Goal: Task Accomplishment & Management: Complete application form

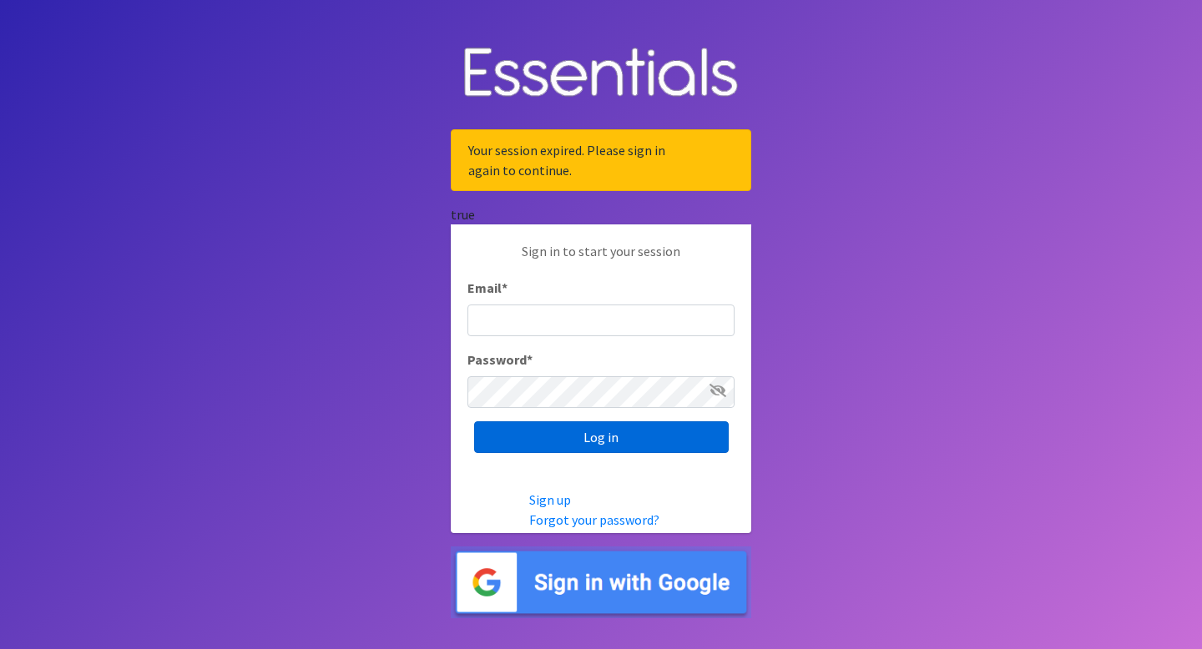
type input "[EMAIL_ADDRESS][DOMAIN_NAME]"
click at [561, 436] on input "Log in" at bounding box center [601, 438] width 255 height 32
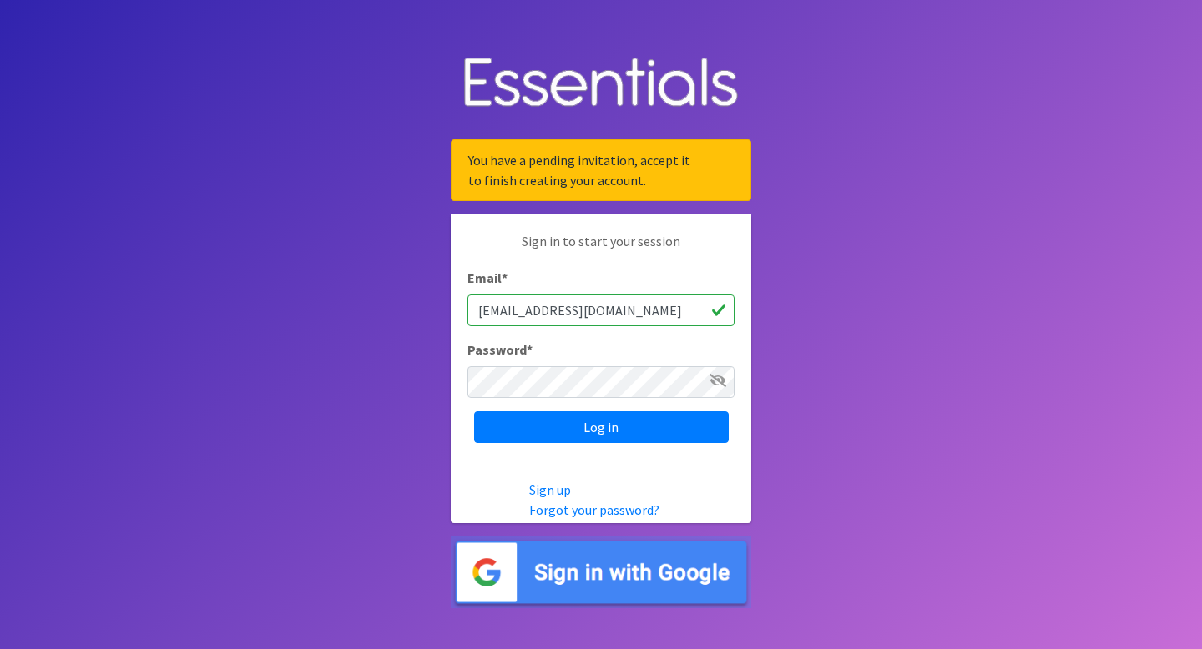
click at [720, 381] on icon at bounding box center [718, 380] width 17 height 13
click at [563, 504] on link "Forgot your password?" at bounding box center [594, 510] width 130 height 17
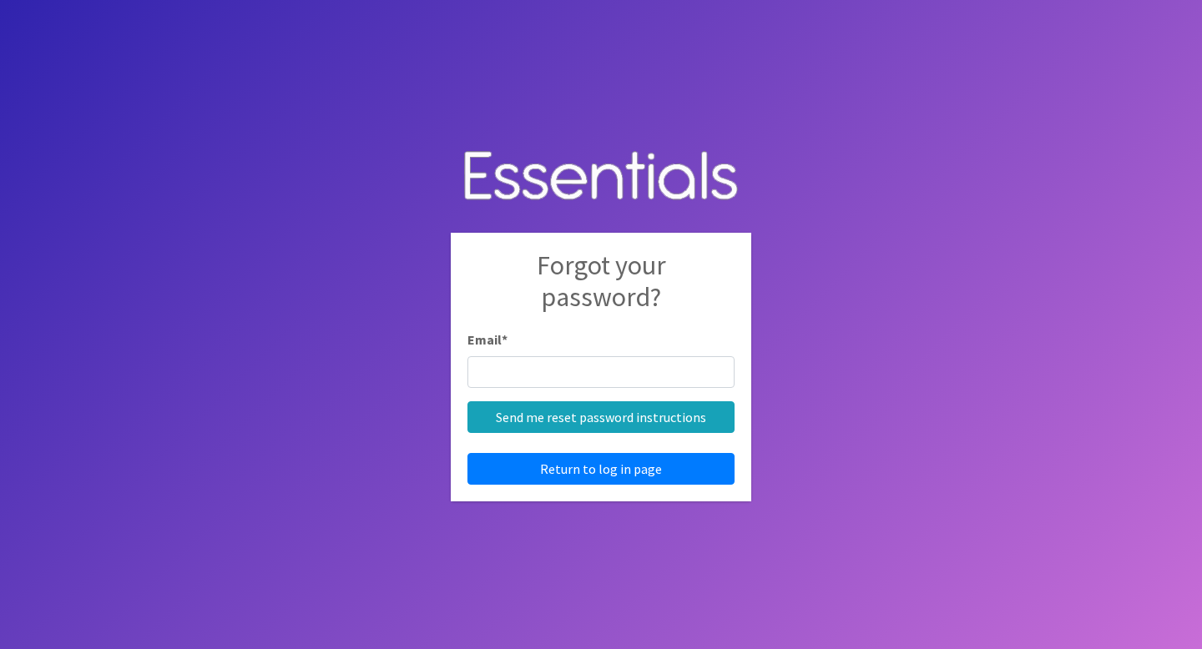
click at [534, 368] on input "Email *" at bounding box center [600, 372] width 267 height 32
type input "[EMAIL_ADDRESS][DOMAIN_NAME]"
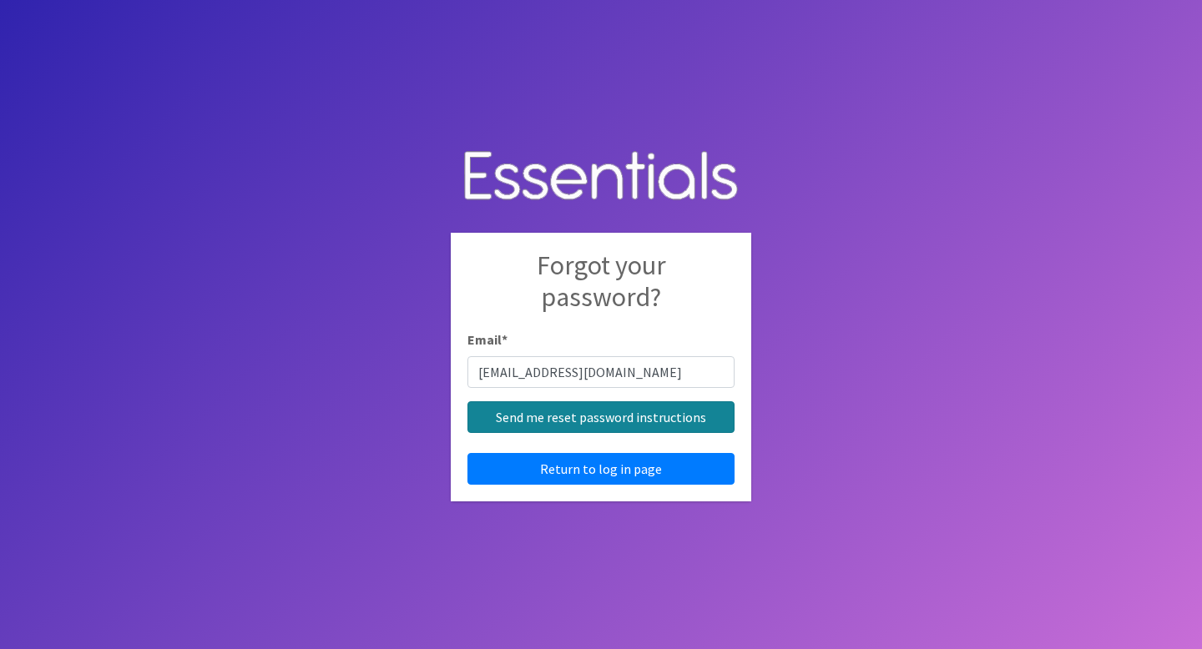
click at [588, 418] on input "Send me reset password instructions" at bounding box center [600, 418] width 267 height 32
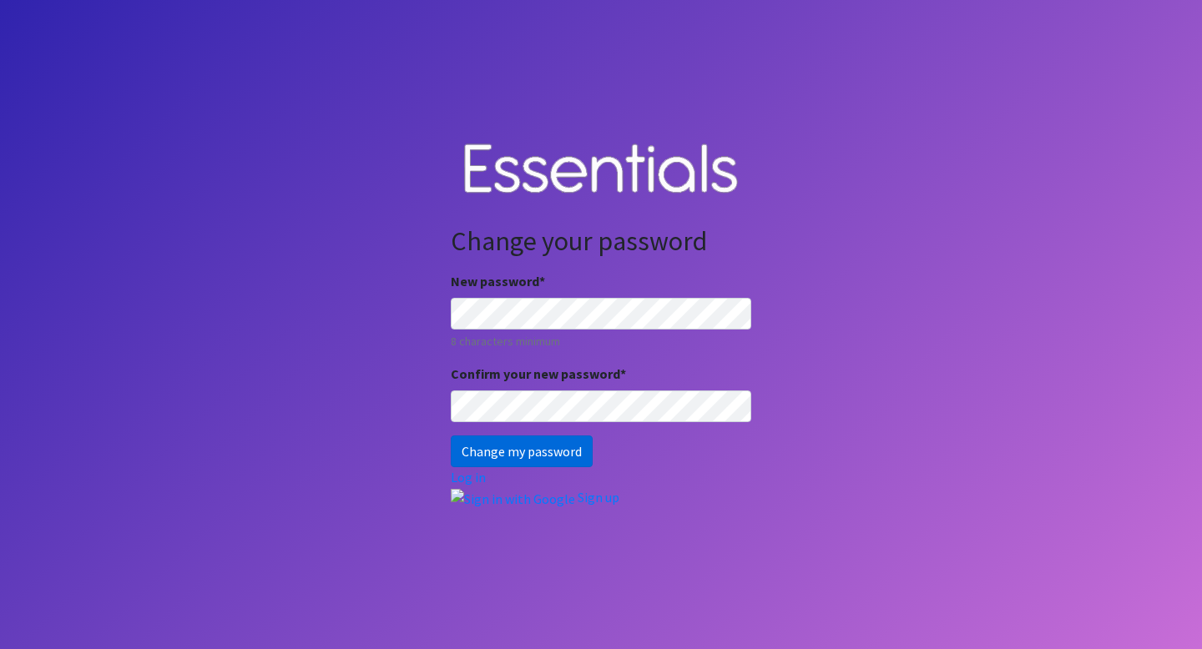
click at [526, 449] on input "Change my password" at bounding box center [522, 452] width 142 height 32
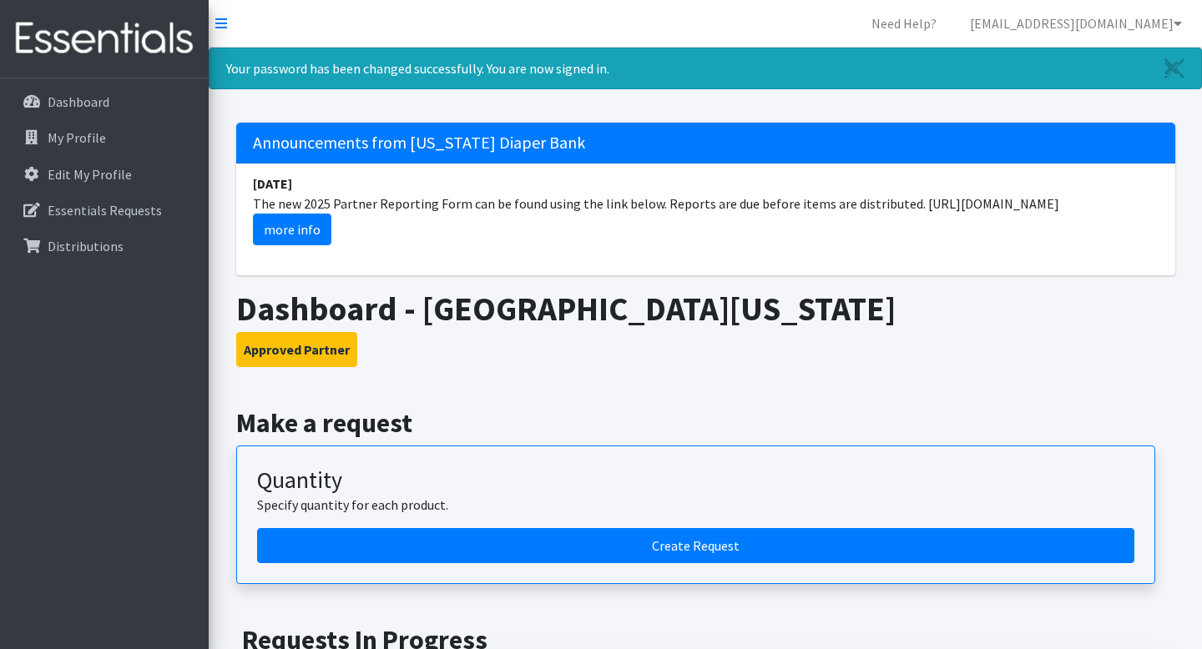
click at [962, 206] on li "[DATE] The new 2025 Partner Reporting Form can be found using the link below. R…" at bounding box center [705, 210] width 939 height 92
drag, startPoint x: 908, startPoint y: 204, endPoint x: 1125, endPoint y: 200, distance: 217.1
click at [1125, 200] on li "[DATE] The new 2025 Partner Reporting Form can be found using the link below. R…" at bounding box center [705, 210] width 939 height 92
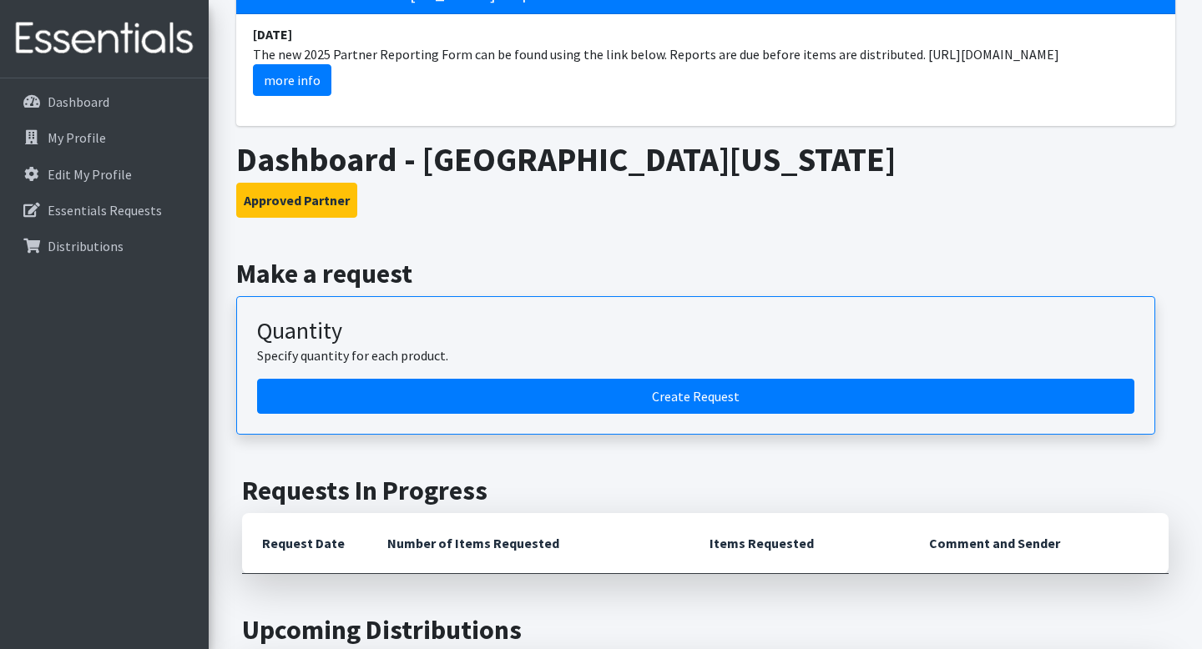
scroll to position [156, 0]
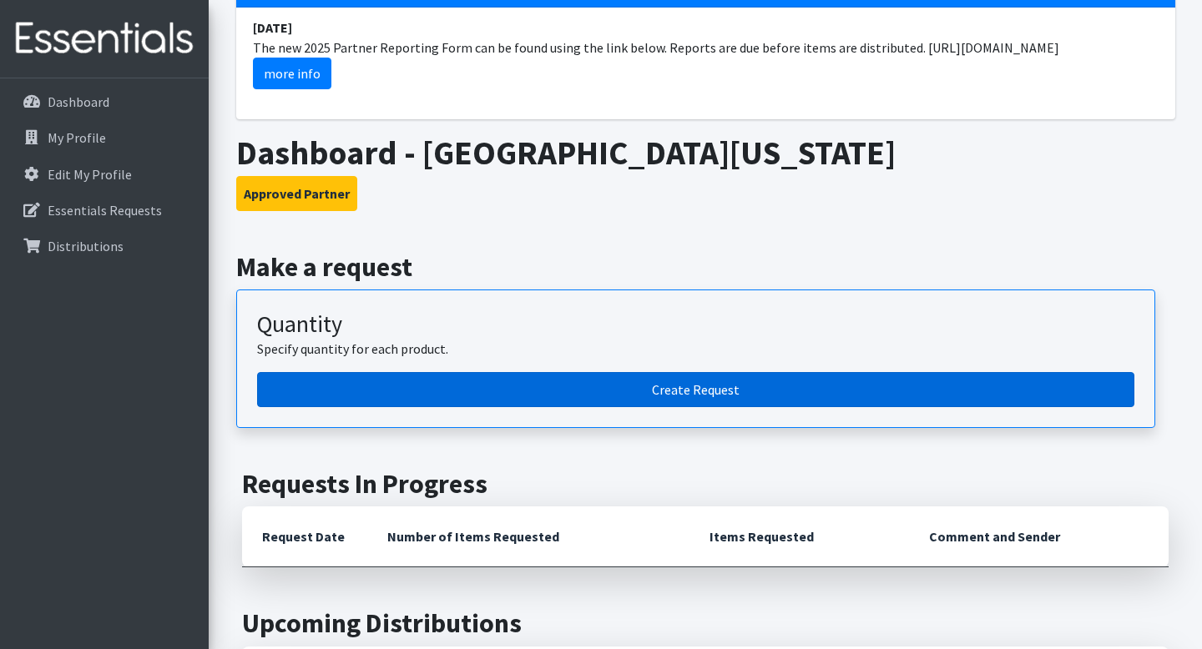
click at [581, 379] on link "Create Request" at bounding box center [695, 389] width 877 height 35
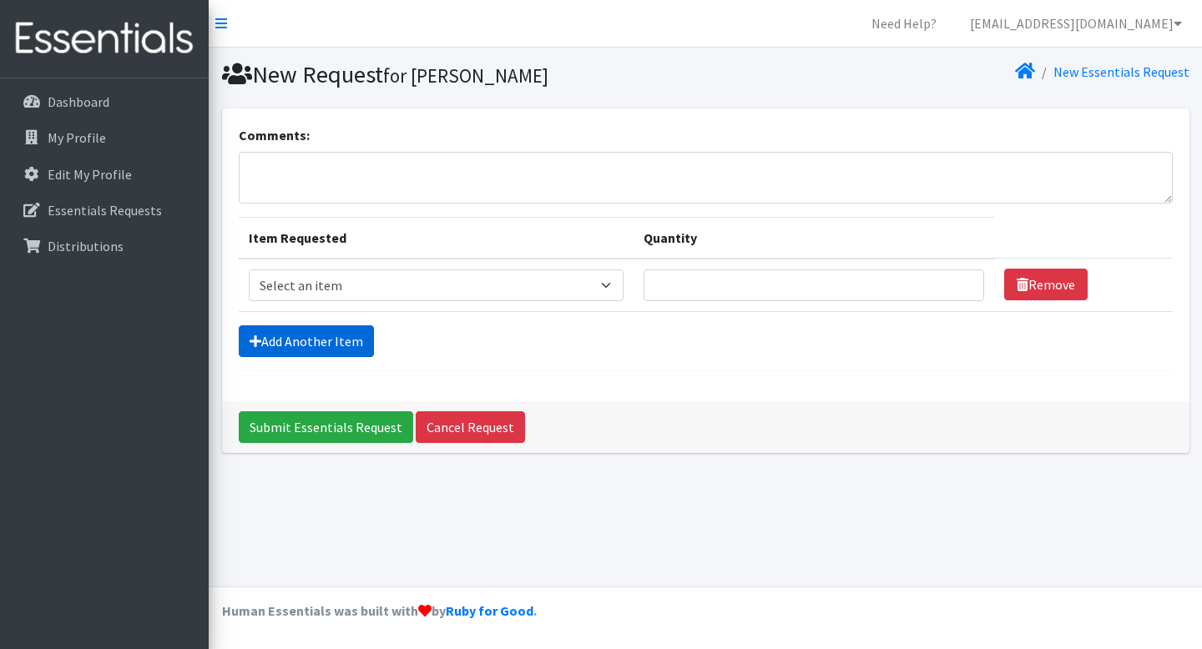
click at [339, 336] on link "Add Another Item" at bounding box center [306, 342] width 135 height 32
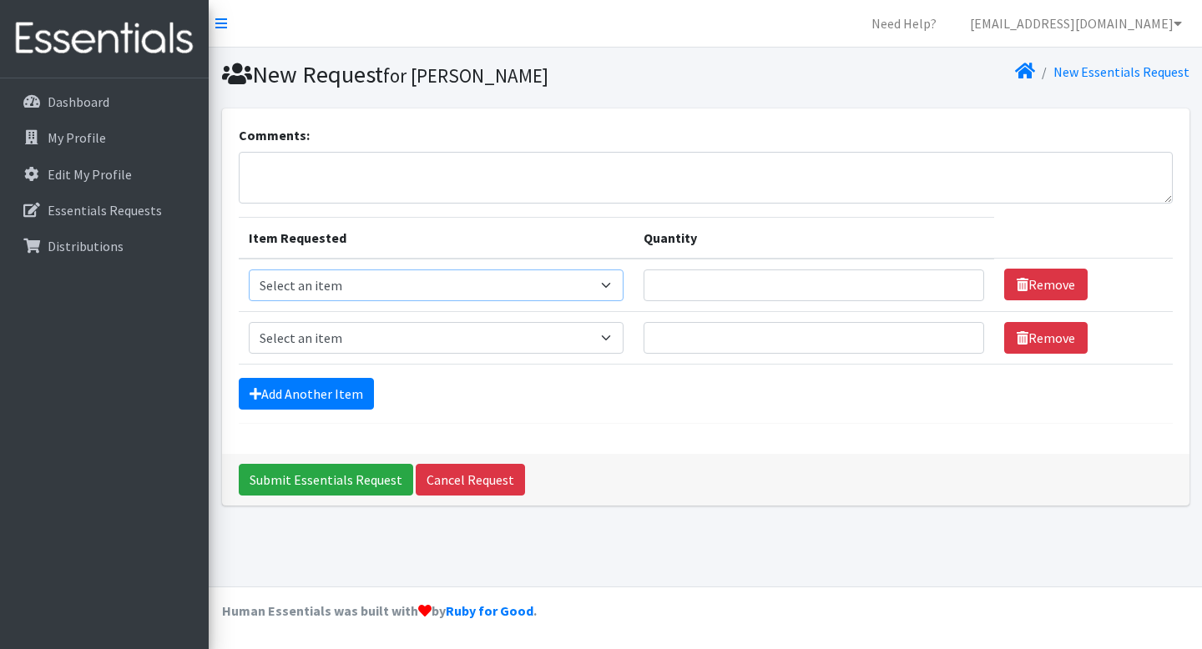
click at [624, 282] on select "Select an item Cloth Inserts (For Cloth Diapers) Kids (Newborn) Kids (Preemie) …" at bounding box center [436, 286] width 375 height 32
select select "5480"
click at [624, 339] on select "Select an item Cloth Inserts (For Cloth Diapers) Kids (Newborn) Kids (Preemie) …" at bounding box center [436, 338] width 375 height 32
select select "5481"
click at [346, 388] on link "Add Another Item" at bounding box center [306, 394] width 135 height 32
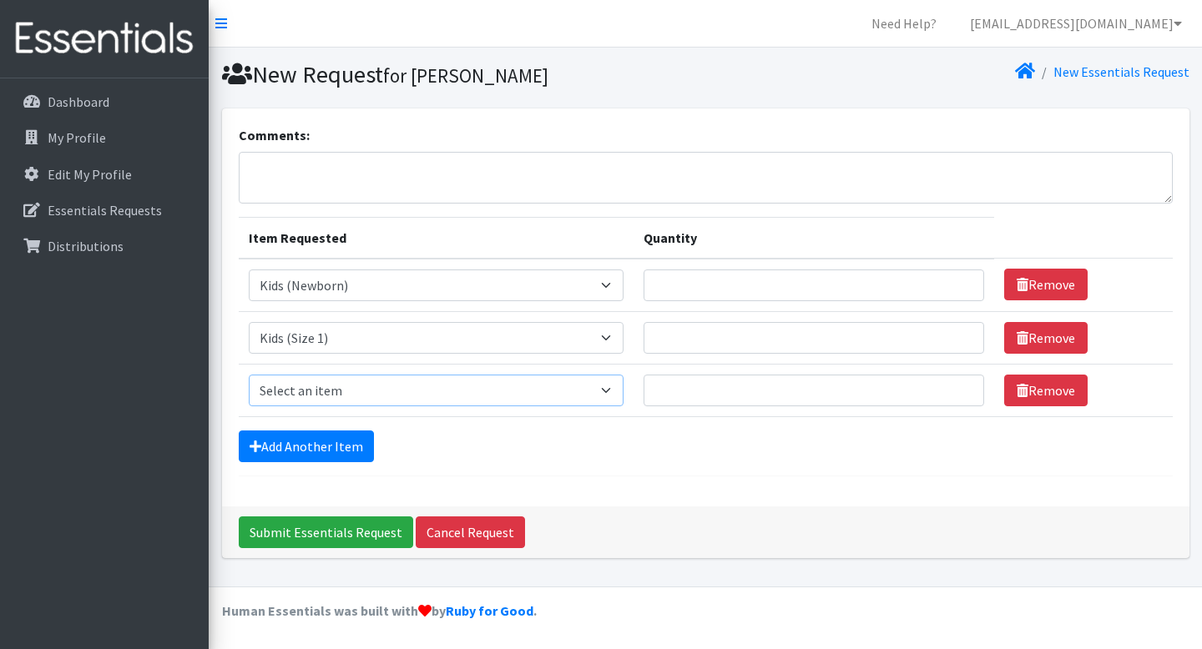
click at [553, 396] on select "Select an item Cloth Inserts (For Cloth Diapers) Kids (Newborn) Kids (Preemie) …" at bounding box center [436, 391] width 375 height 32
select select "5482"
click at [348, 452] on link "Add Another Item" at bounding box center [306, 447] width 135 height 32
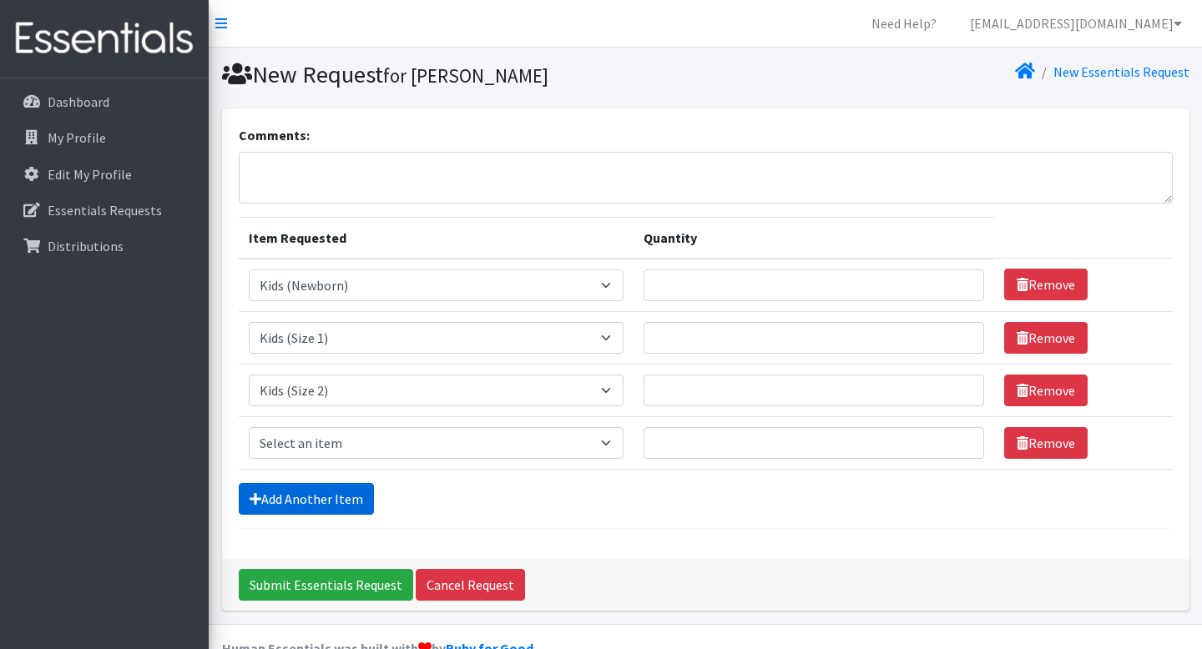
scroll to position [38, 0]
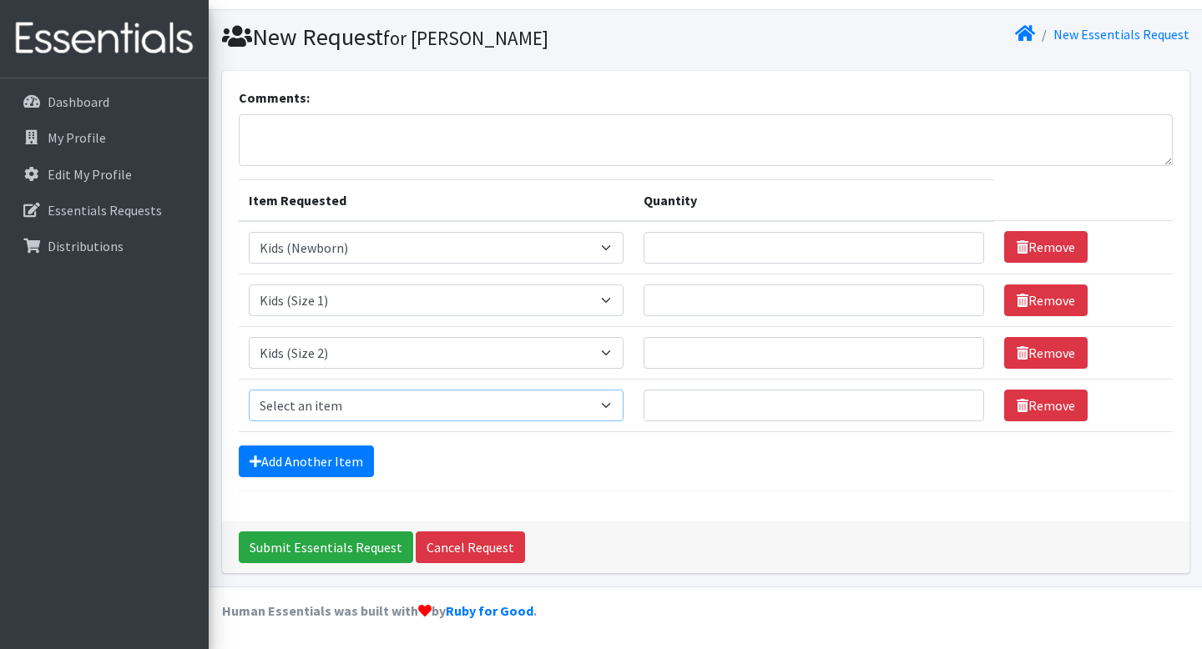
click at [568, 412] on select "Select an item Cloth Inserts (For Cloth Diapers) Kids (Newborn) Kids (Preemie) …" at bounding box center [436, 406] width 375 height 32
select select "5483"
click at [348, 460] on link "Add Another Item" at bounding box center [306, 462] width 135 height 32
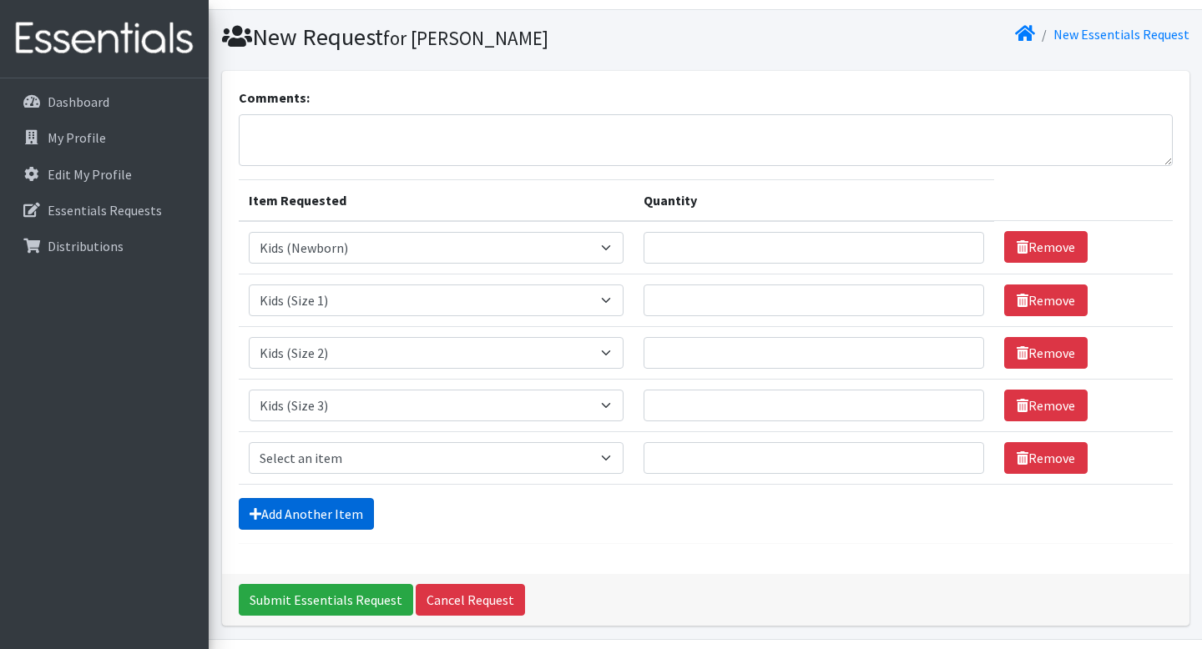
scroll to position [90, 0]
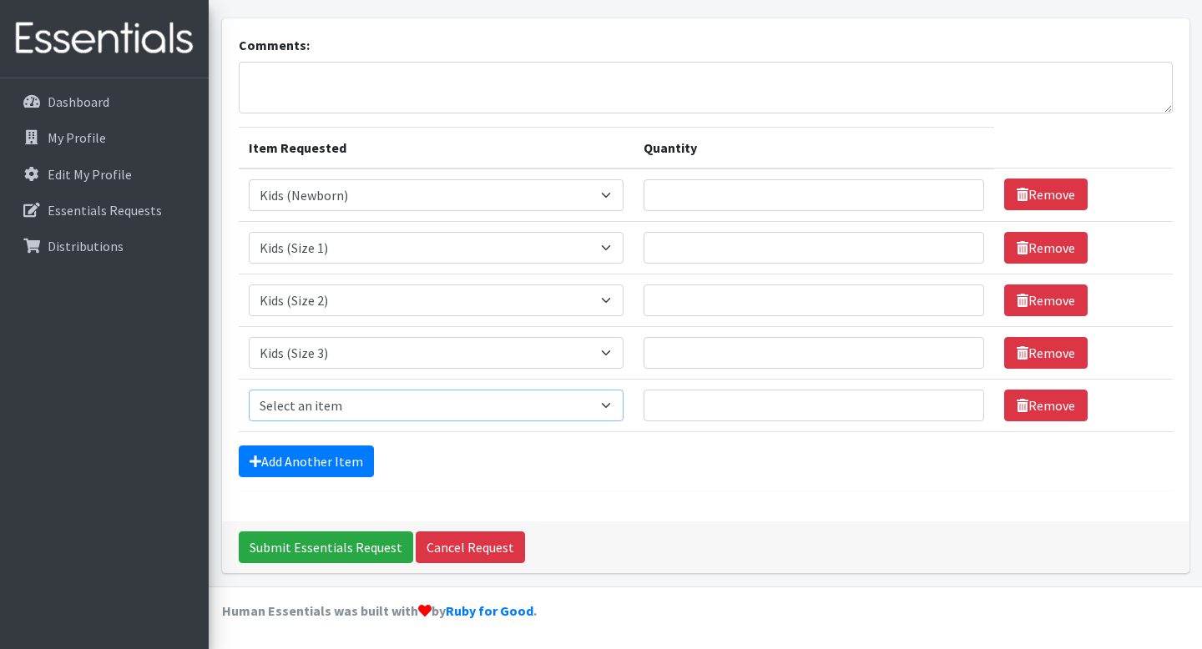
click at [589, 414] on select "Select an item Cloth Inserts (For Cloth Diapers) Kids (Newborn) Kids (Preemie) …" at bounding box center [436, 406] width 375 height 32
select select "5484"
click at [336, 459] on link "Add Another Item" at bounding box center [306, 462] width 135 height 32
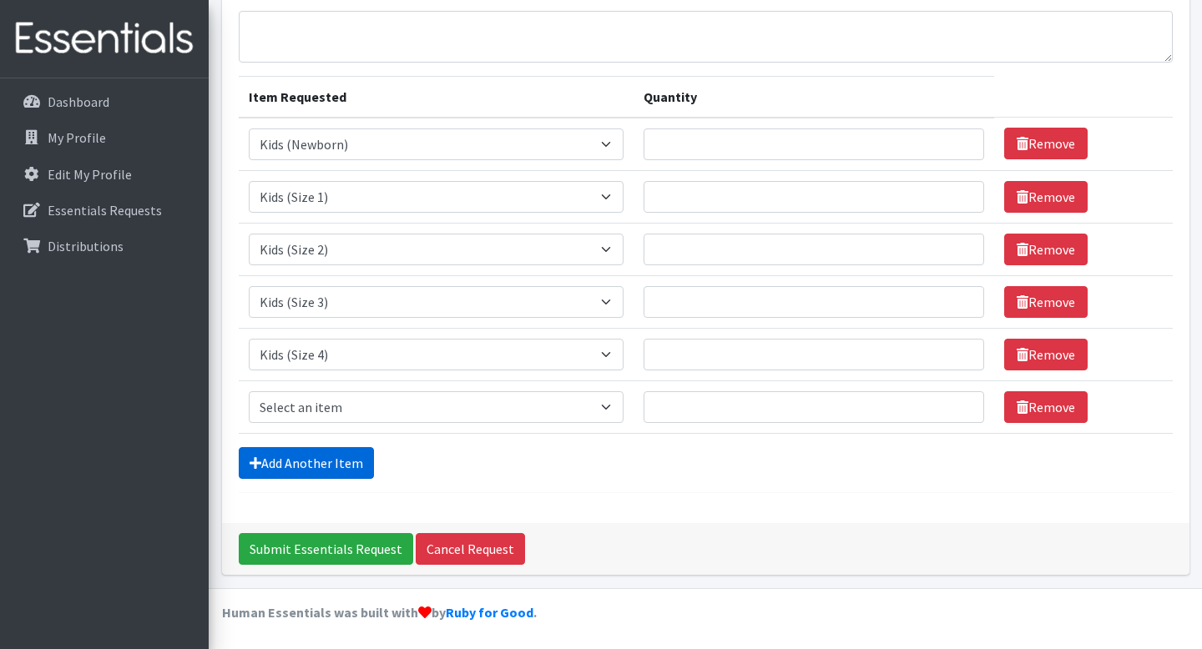
scroll to position [143, 0]
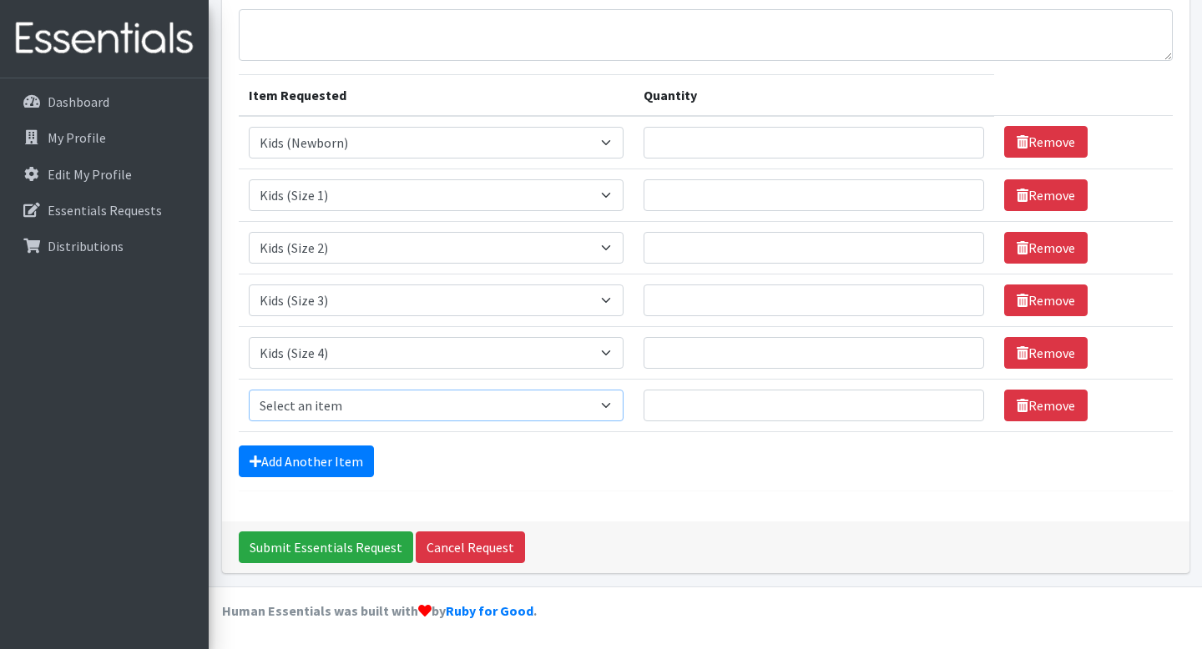
click at [573, 403] on select "Select an item Cloth Inserts (For Cloth Diapers) Kids (Newborn) Kids (Preemie) …" at bounding box center [436, 406] width 375 height 32
select select "5485"
click at [350, 459] on link "Add Another Item" at bounding box center [306, 462] width 135 height 32
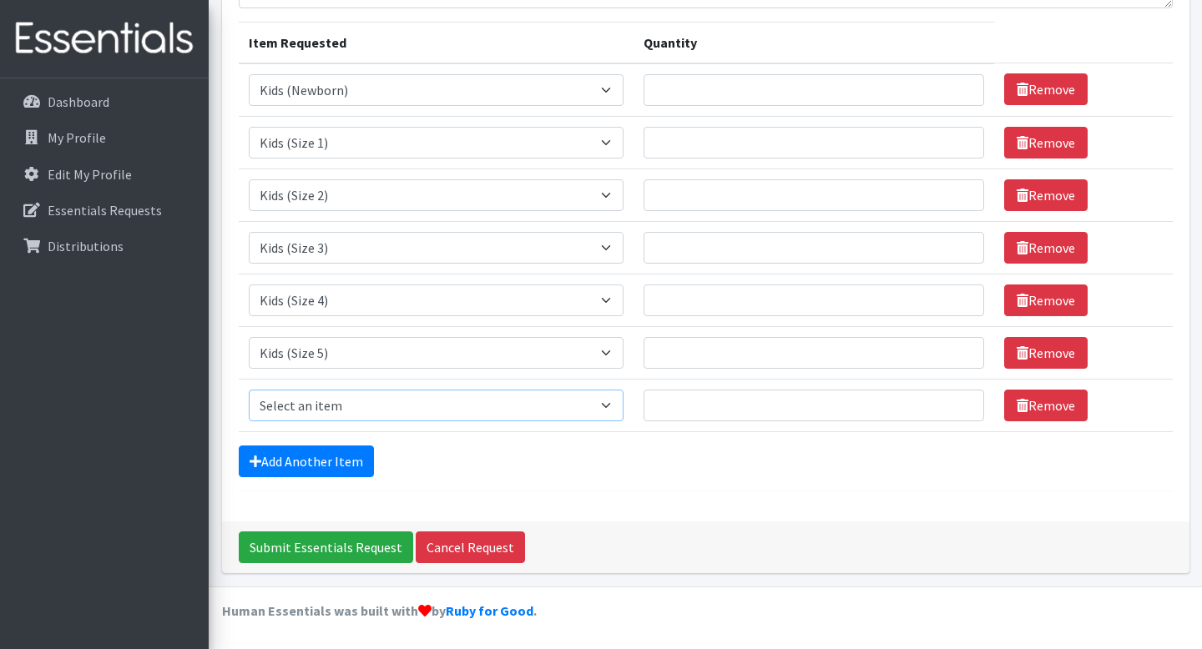
click at [558, 412] on select "Select an item Cloth Inserts (For Cloth Diapers) Kids (Newborn) Kids (Preemie) …" at bounding box center [436, 406] width 375 height 32
select select "5486"
click at [323, 464] on link "Add Another Item" at bounding box center [306, 462] width 135 height 32
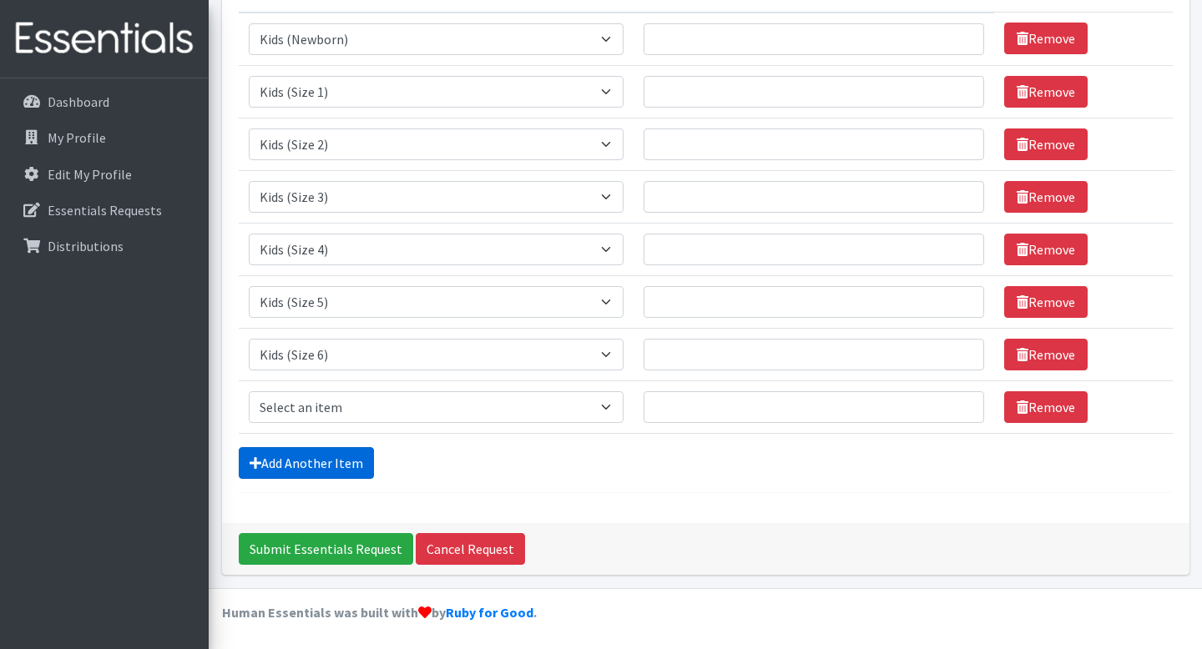
scroll to position [248, 0]
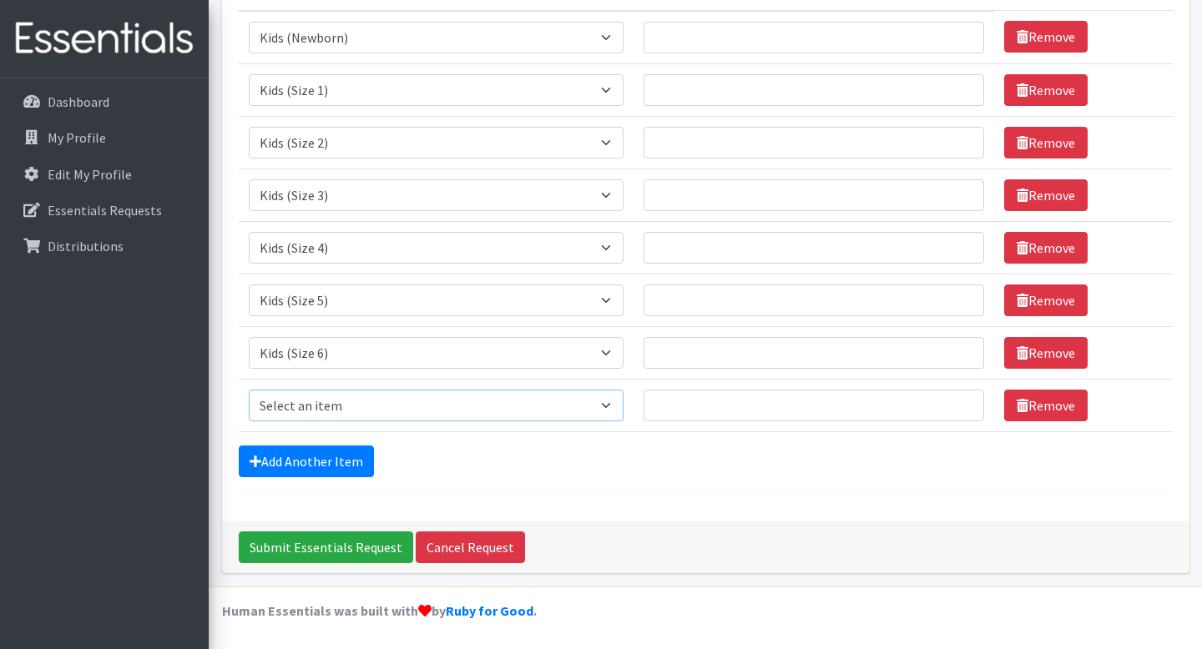
click at [471, 408] on select "Select an item Cloth Inserts (For Cloth Diapers) Kids (Newborn) Kids (Preemie) …" at bounding box center [436, 406] width 375 height 32
select select "5487"
click at [328, 457] on link "Add Another Item" at bounding box center [306, 462] width 135 height 32
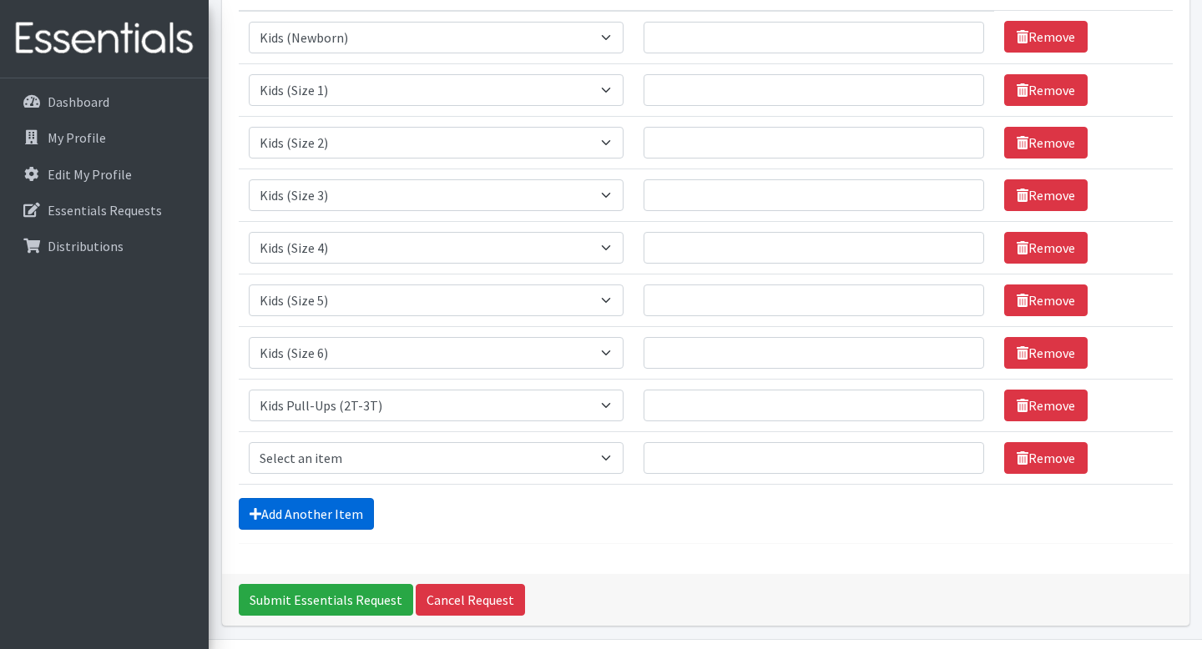
scroll to position [301, 0]
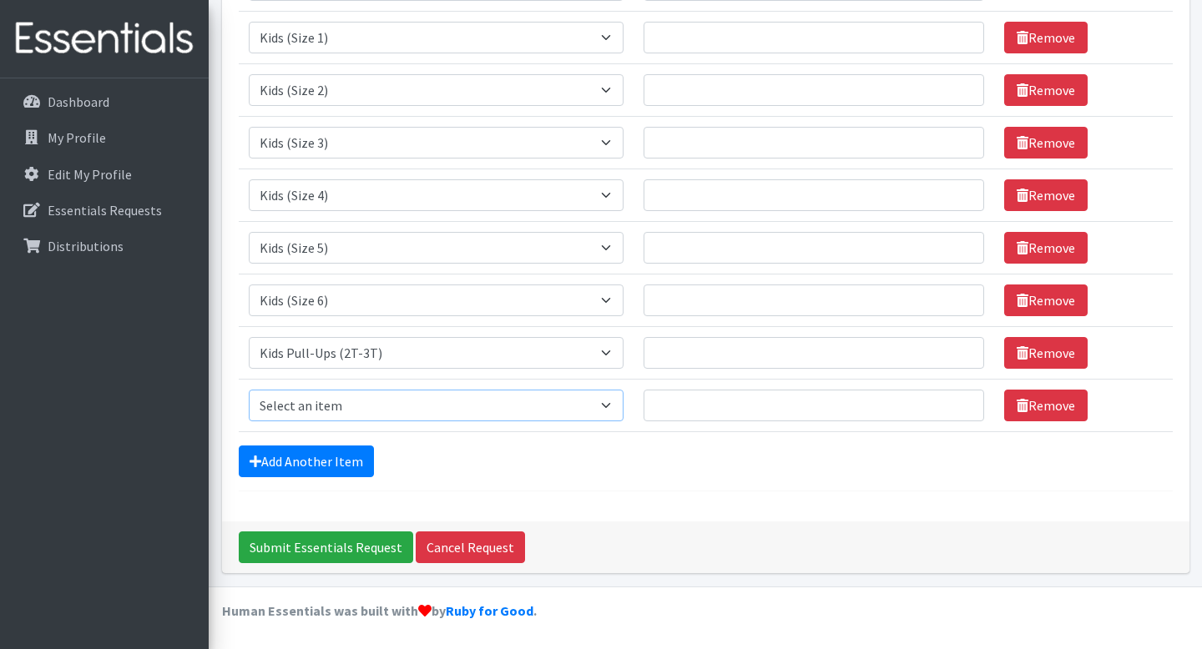
click at [505, 418] on select "Select an item Cloth Inserts (For Cloth Diapers) Kids (Newborn) Kids (Preemie) …" at bounding box center [436, 406] width 375 height 32
select select "5488"
click at [351, 461] on link "Add Another Item" at bounding box center [306, 462] width 135 height 32
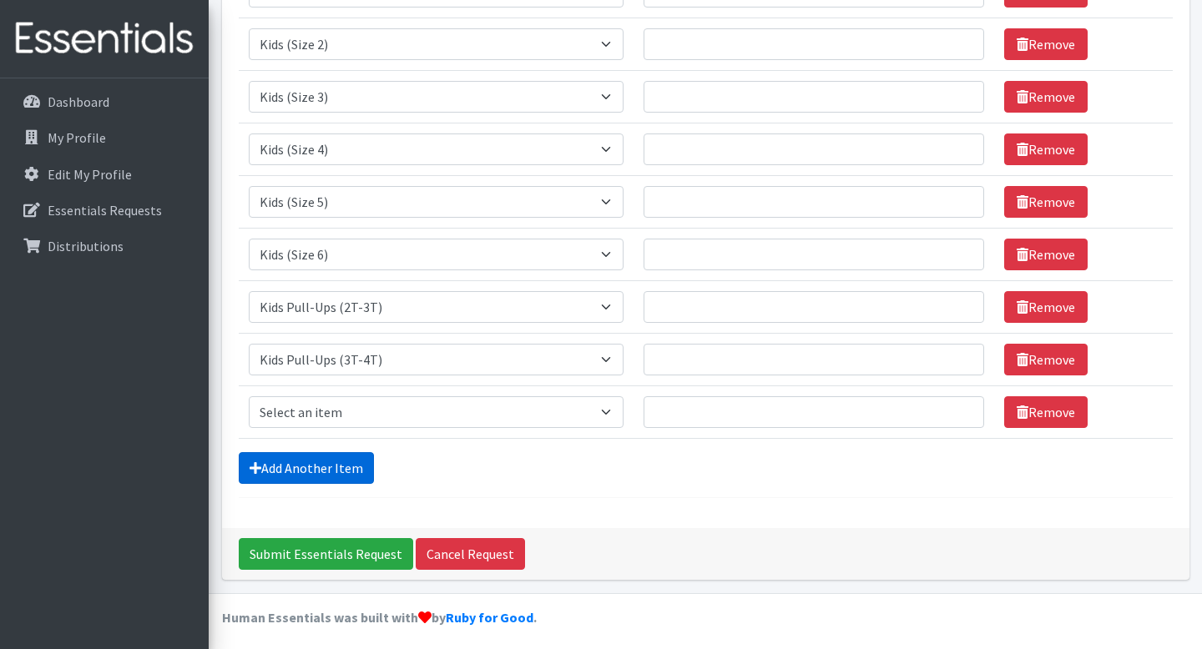
scroll to position [353, 0]
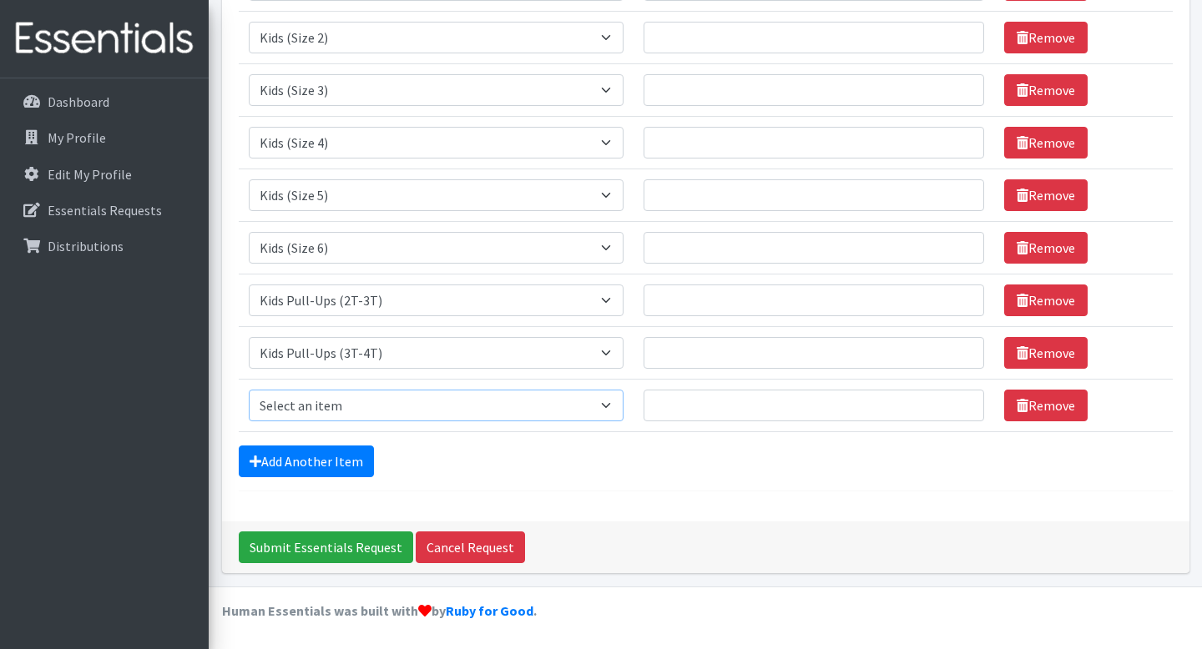
click at [423, 403] on select "Select an item Cloth Inserts (For Cloth Diapers) Kids (Newborn) Kids (Preemie) …" at bounding box center [436, 406] width 375 height 32
select select "5491"
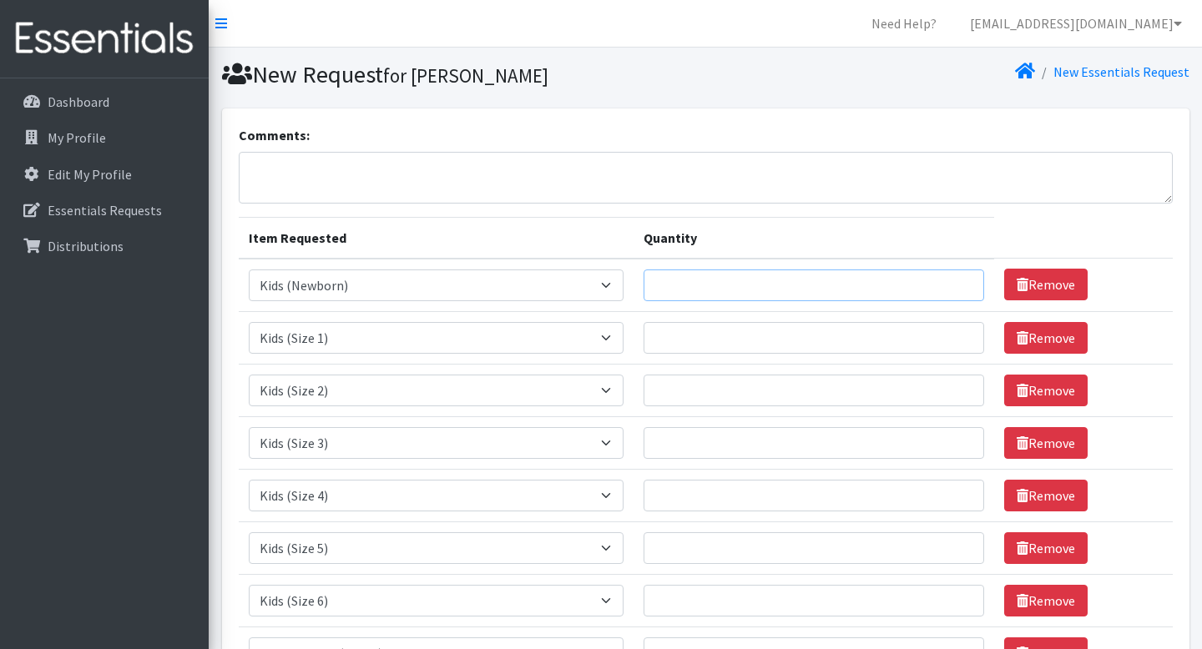
click at [752, 296] on input "Quantity" at bounding box center [814, 286] width 341 height 32
type input "1000"
click at [881, 340] on input "Quantity" at bounding box center [814, 338] width 341 height 32
